Goal: Task Accomplishment & Management: Manage account settings

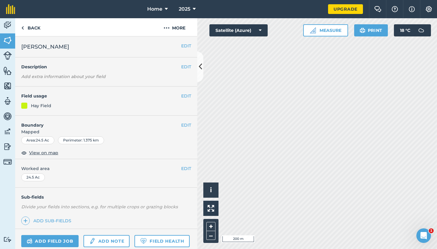
click at [185, 95] on button "EDIT" at bounding box center [186, 96] width 10 height 7
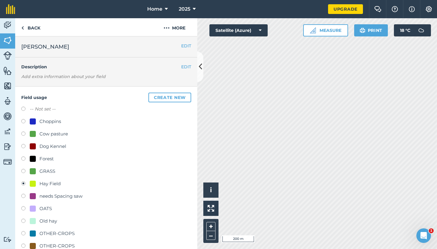
click at [63, 131] on div "Cow pasture" at bounding box center [53, 133] width 29 height 7
radio input "true"
radio input "false"
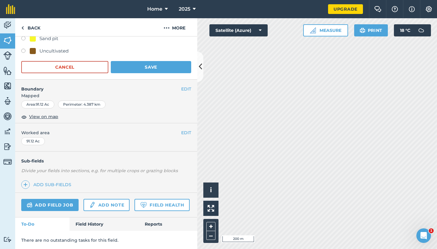
scroll to position [219, 0]
click at [151, 69] on button "Save" at bounding box center [151, 67] width 80 height 12
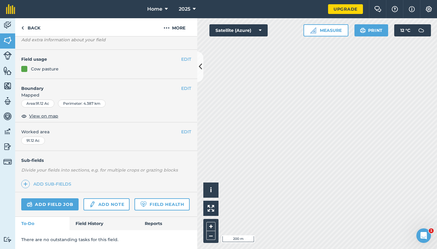
scroll to position [35, 0]
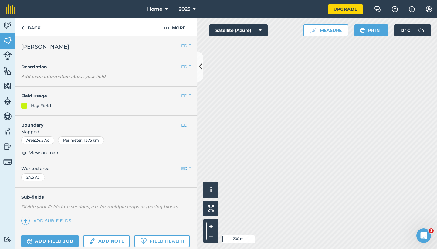
click at [182, 94] on button "EDIT" at bounding box center [186, 96] width 10 height 7
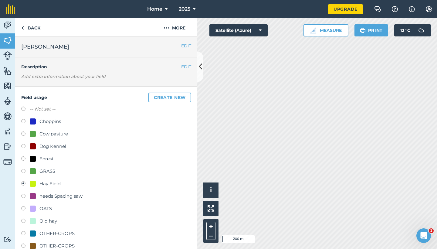
click at [54, 132] on div "Cow pasture" at bounding box center [53, 133] width 29 height 7
radio input "true"
radio input "false"
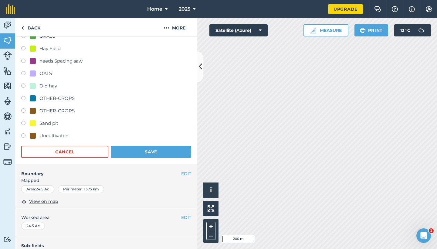
scroll to position [193, 0]
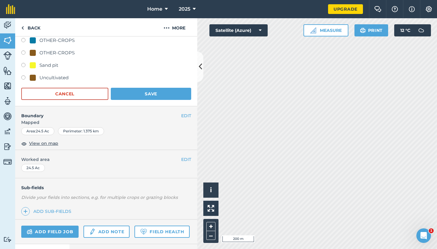
click at [162, 96] on button "Save" at bounding box center [151, 94] width 80 height 12
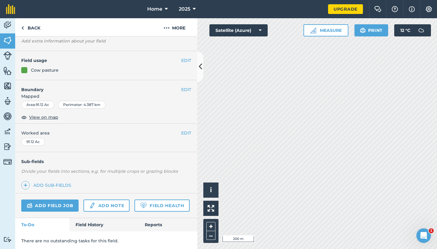
scroll to position [35, 0]
